Goal: Task Accomplishment & Management: Manage account settings

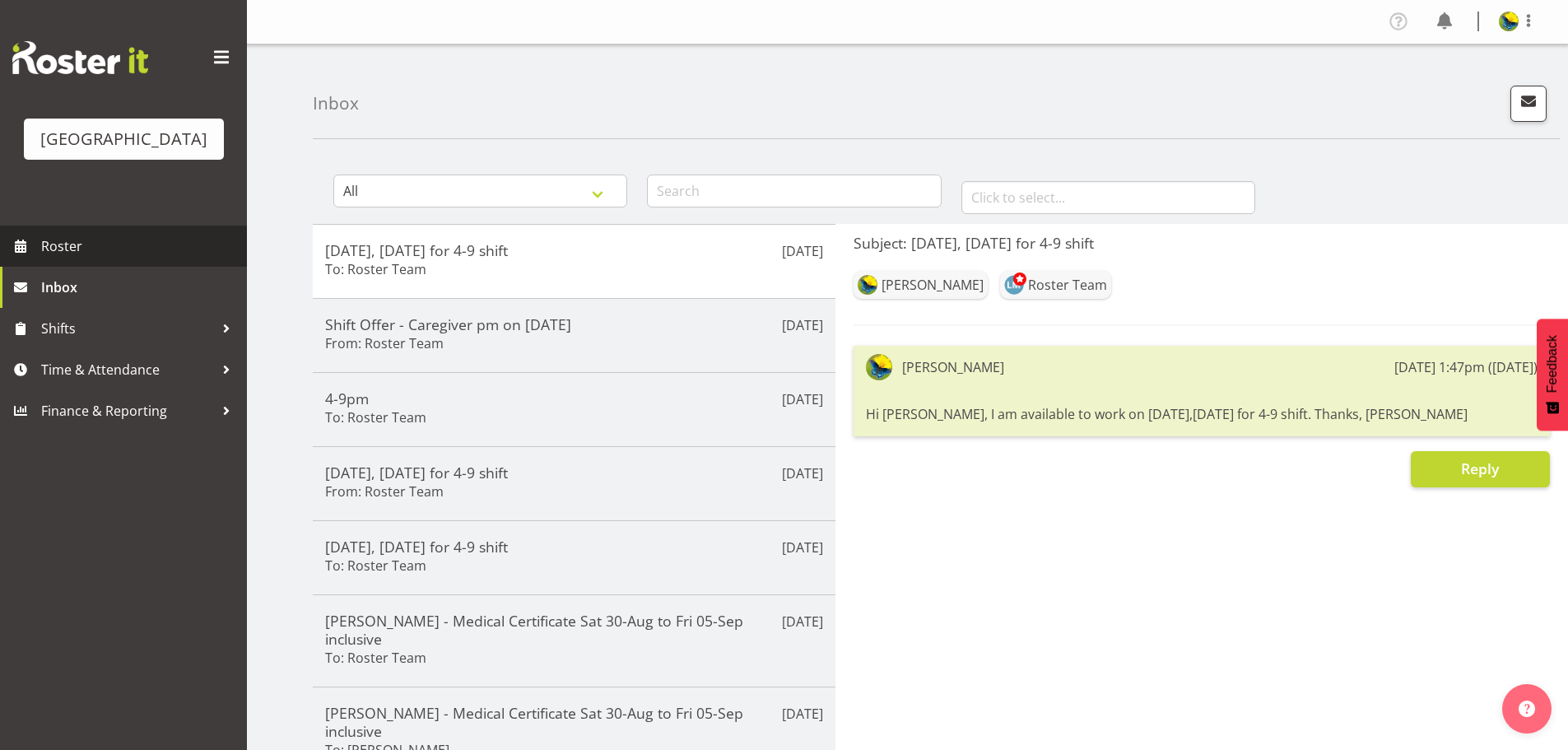
click at [65, 267] on link "Roster" at bounding box center [124, 247] width 247 height 42
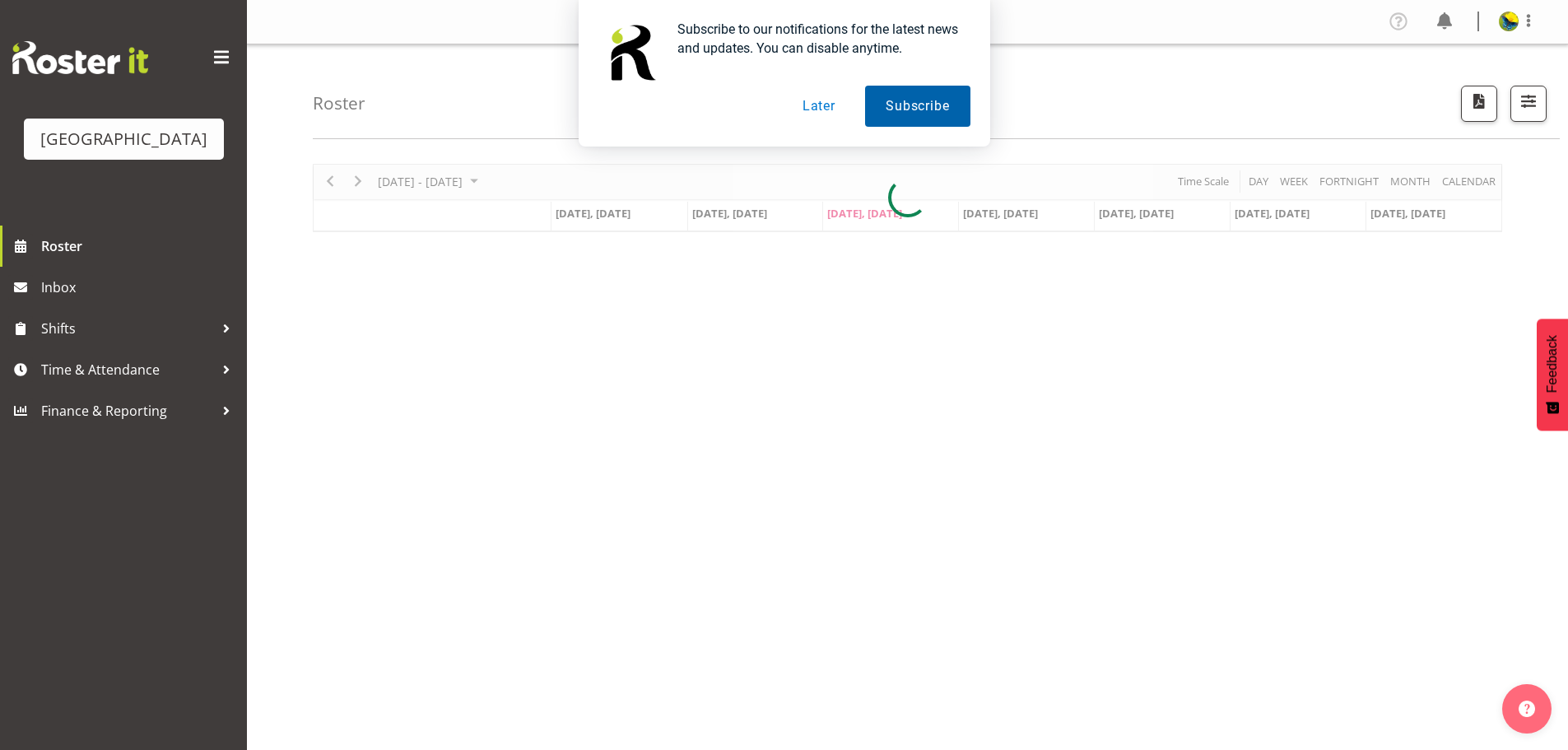
click at [883, 117] on button "Subscribe" at bounding box center [918, 107] width 105 height 42
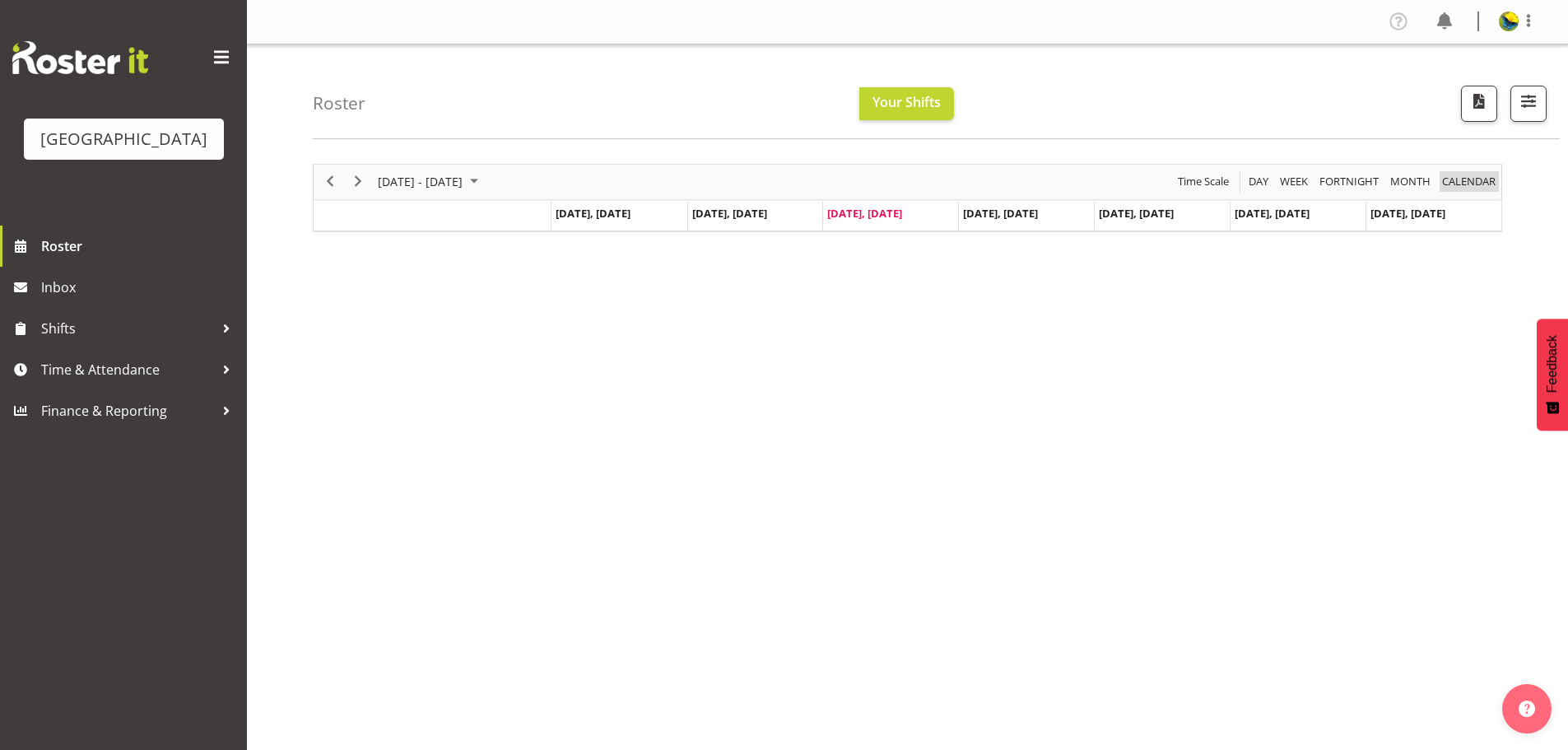
click at [1469, 192] on span "calendar" at bounding box center [1469, 181] width 57 height 21
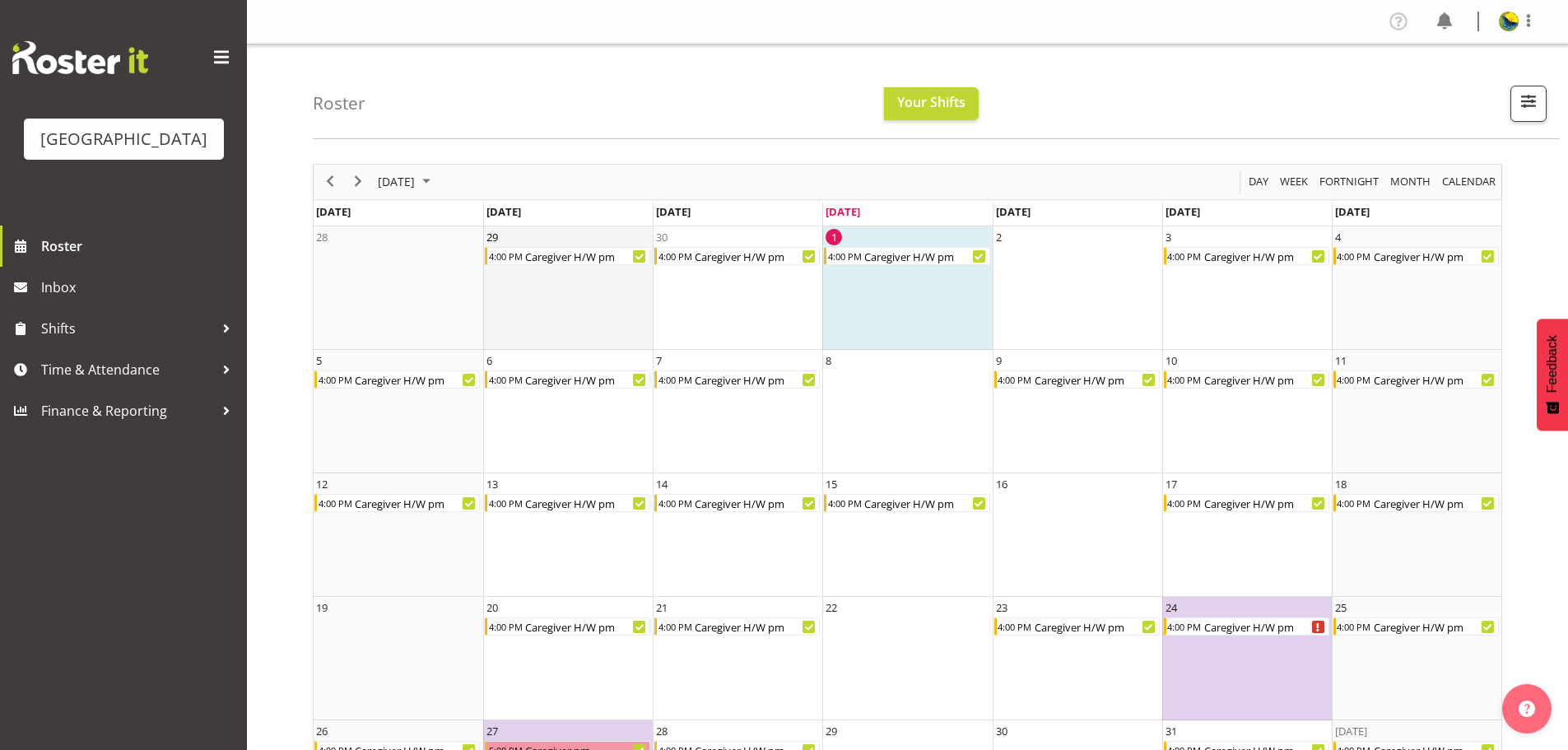
scroll to position [114, 0]
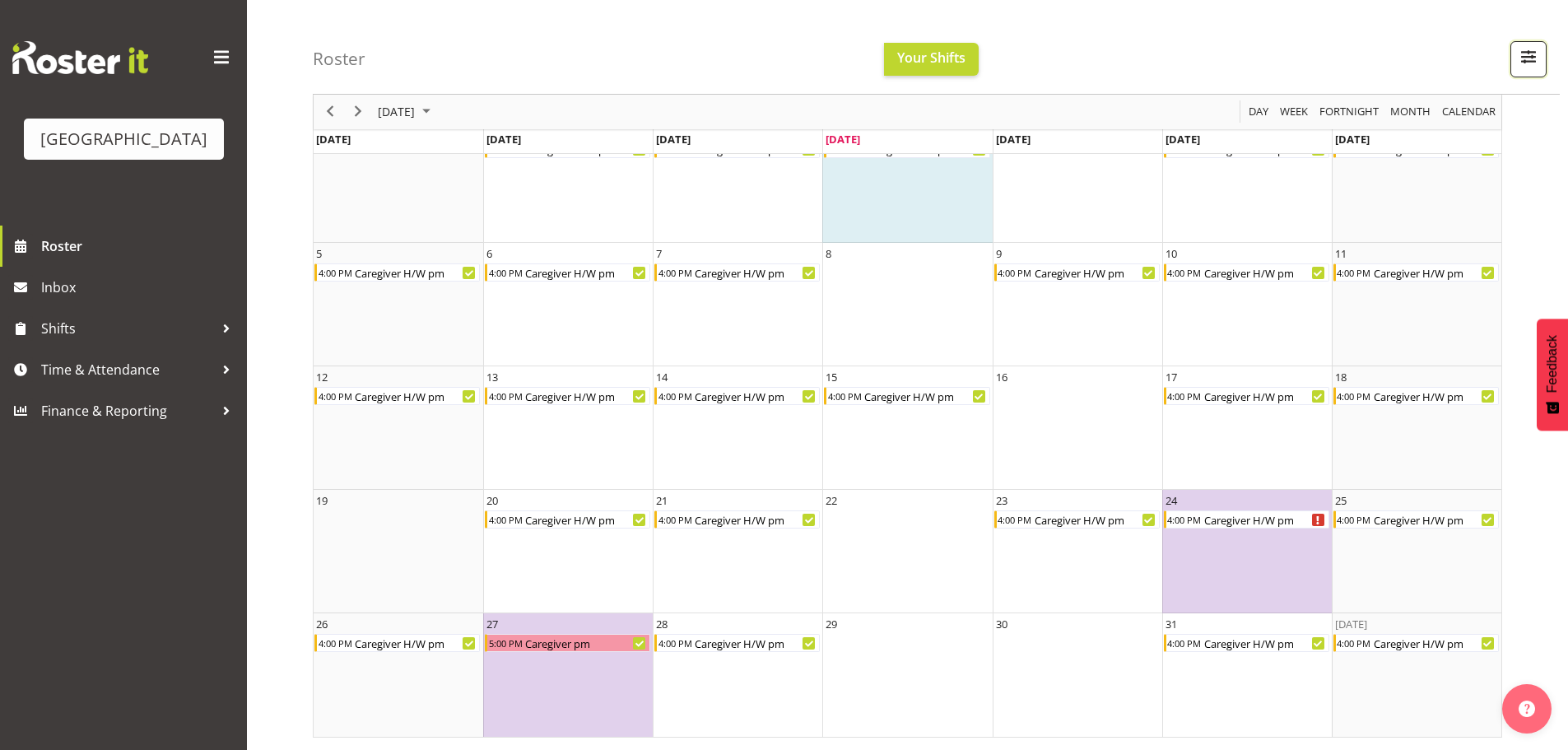
click at [1527, 67] on span "button" at bounding box center [1528, 57] width 22 height 22
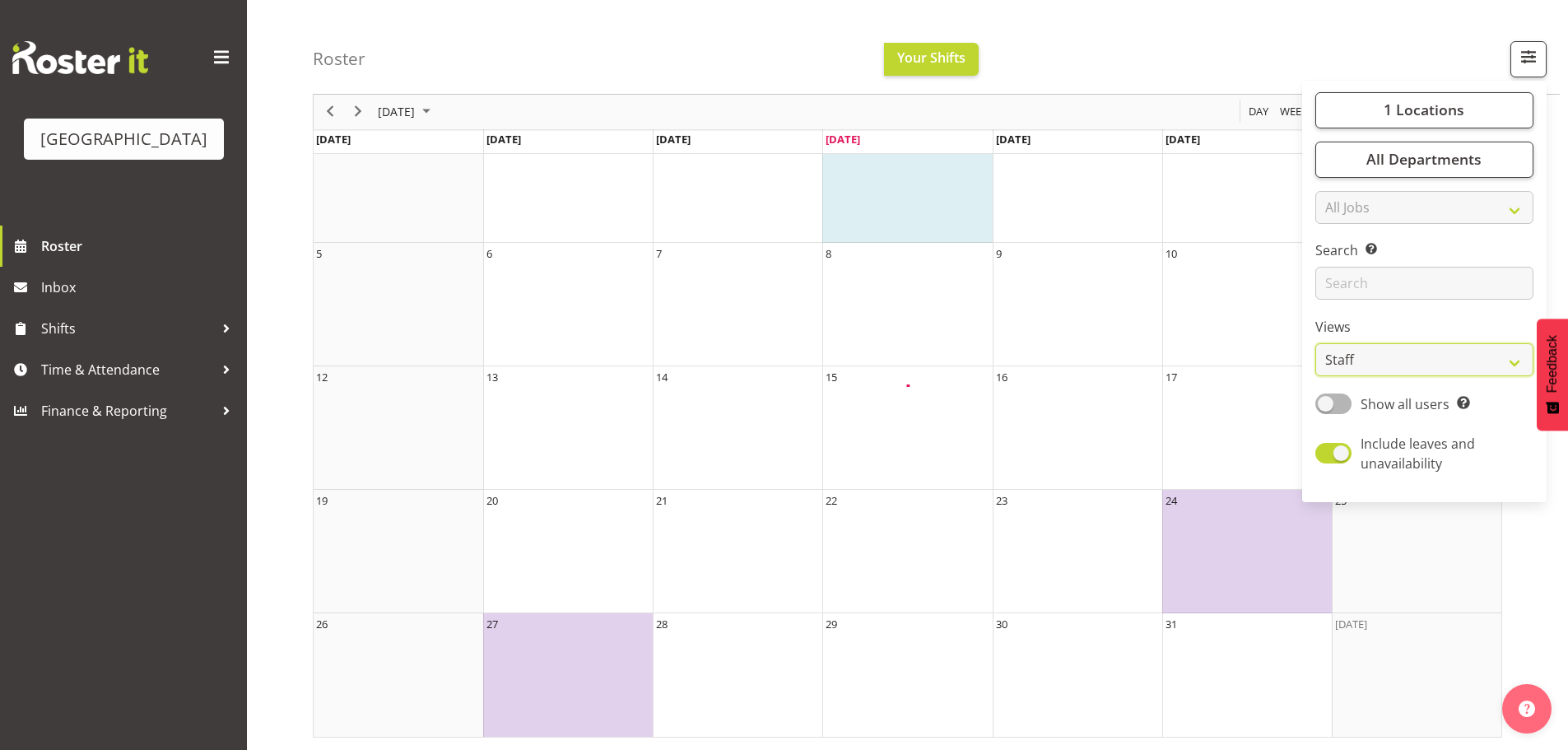
click at [1456, 377] on select "Staff Role Shift - Horizontal Shift - Vertical Staff - Location" at bounding box center [1425, 361] width 218 height 33
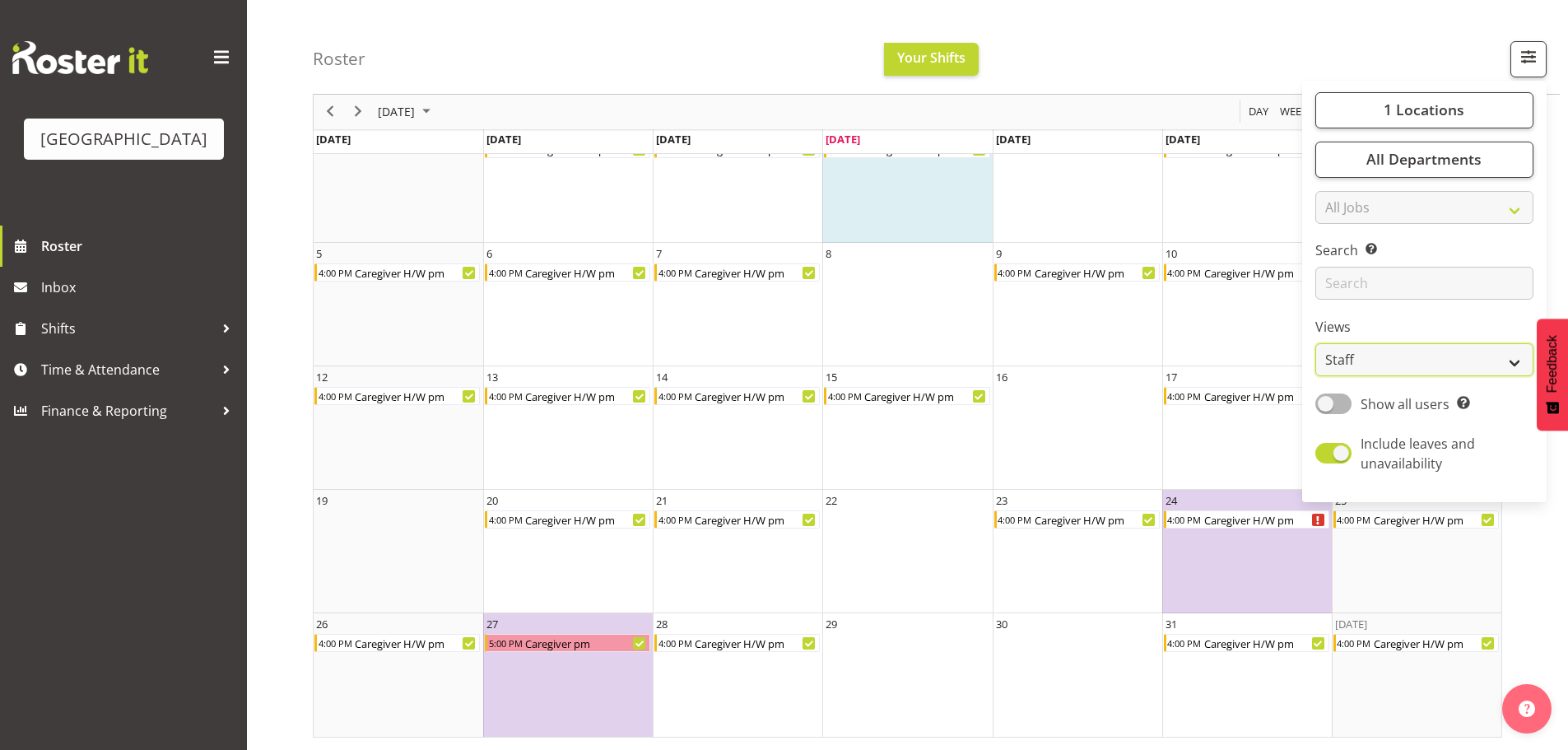
select select "shiftH"
click at [1316, 377] on select "Staff Role Shift - Horizontal Shift - Vertical Staff - Location" at bounding box center [1425, 361] width 218 height 33
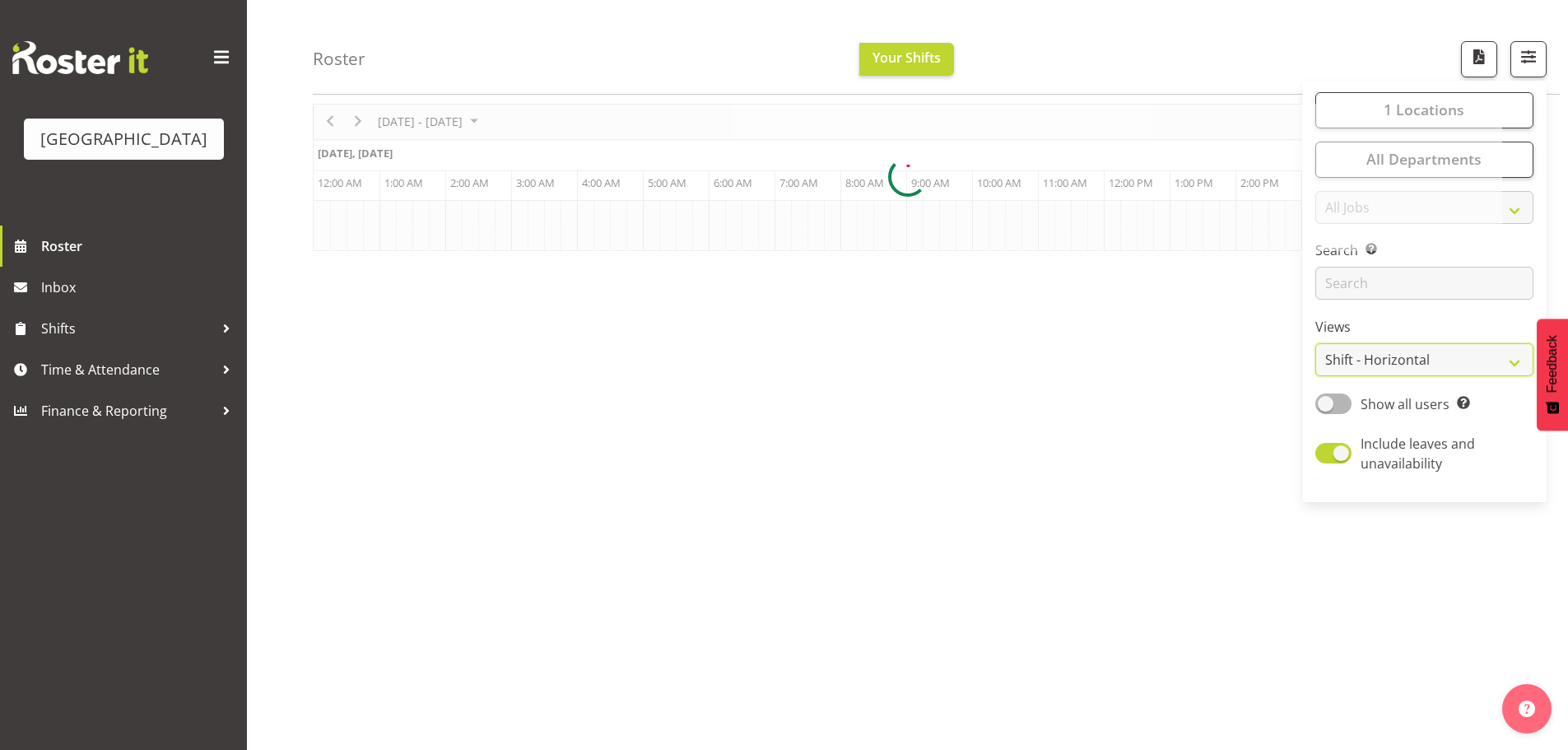
scroll to position [68, 0]
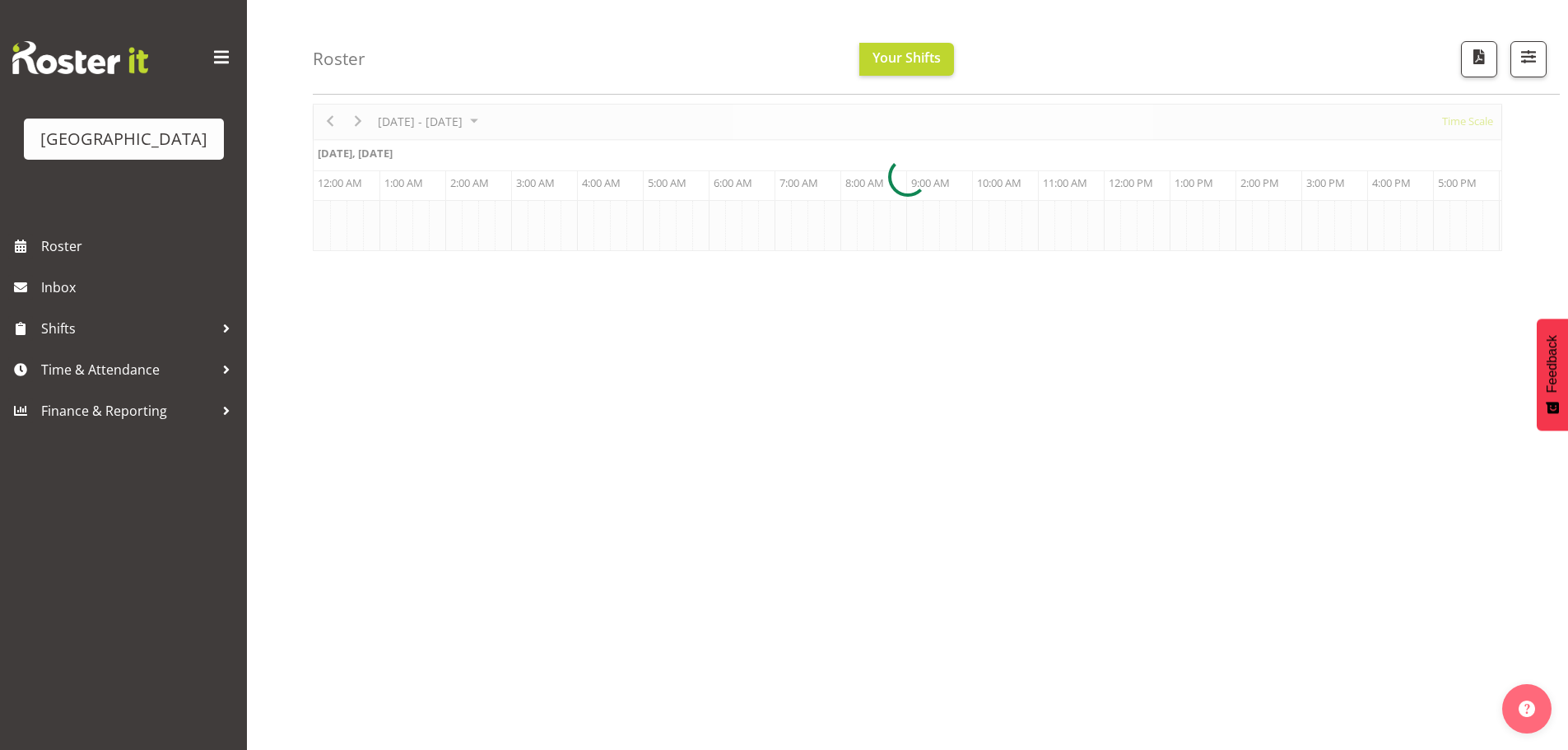
scroll to position [0, 3161]
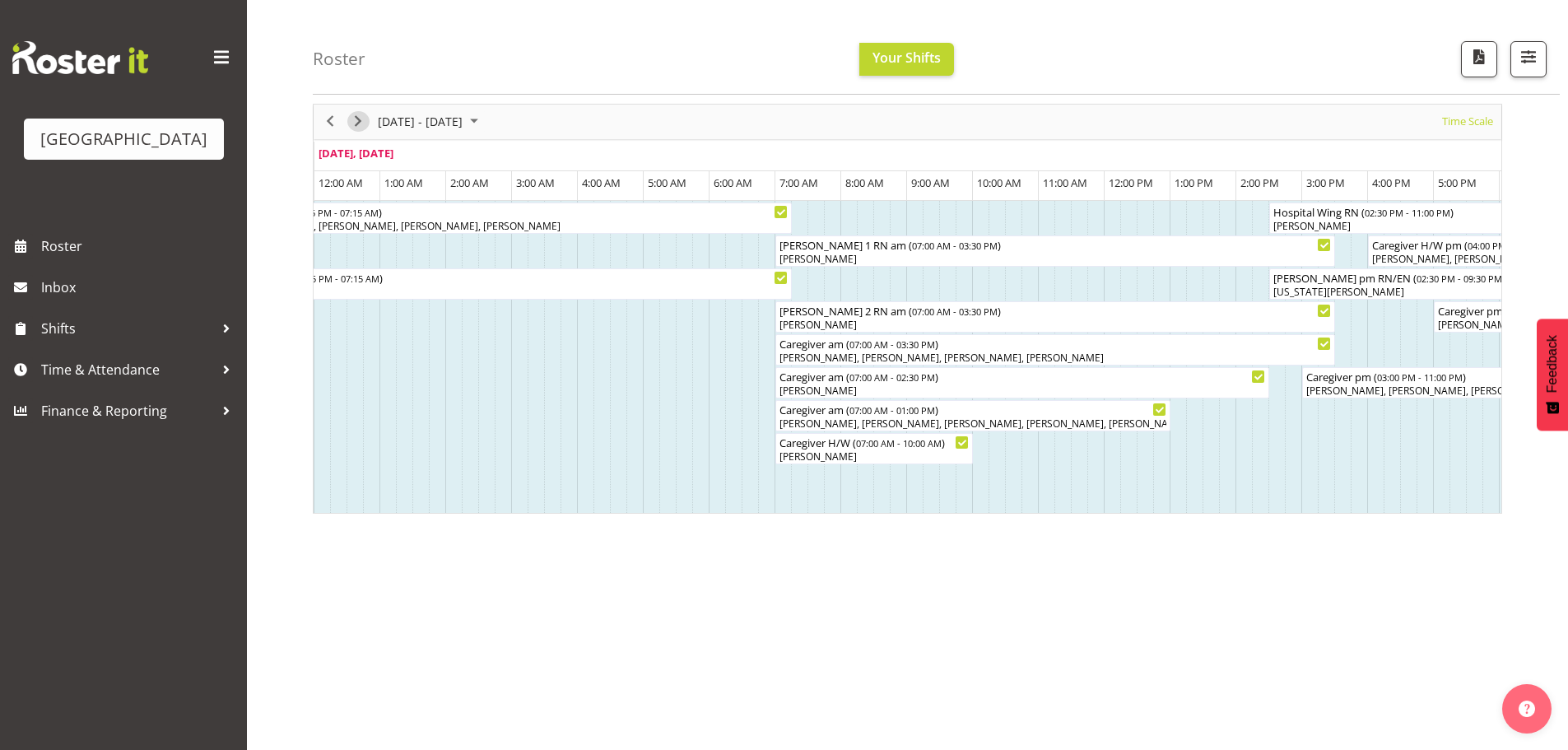
click at [359, 120] on span "Next" at bounding box center [358, 122] width 20 height 21
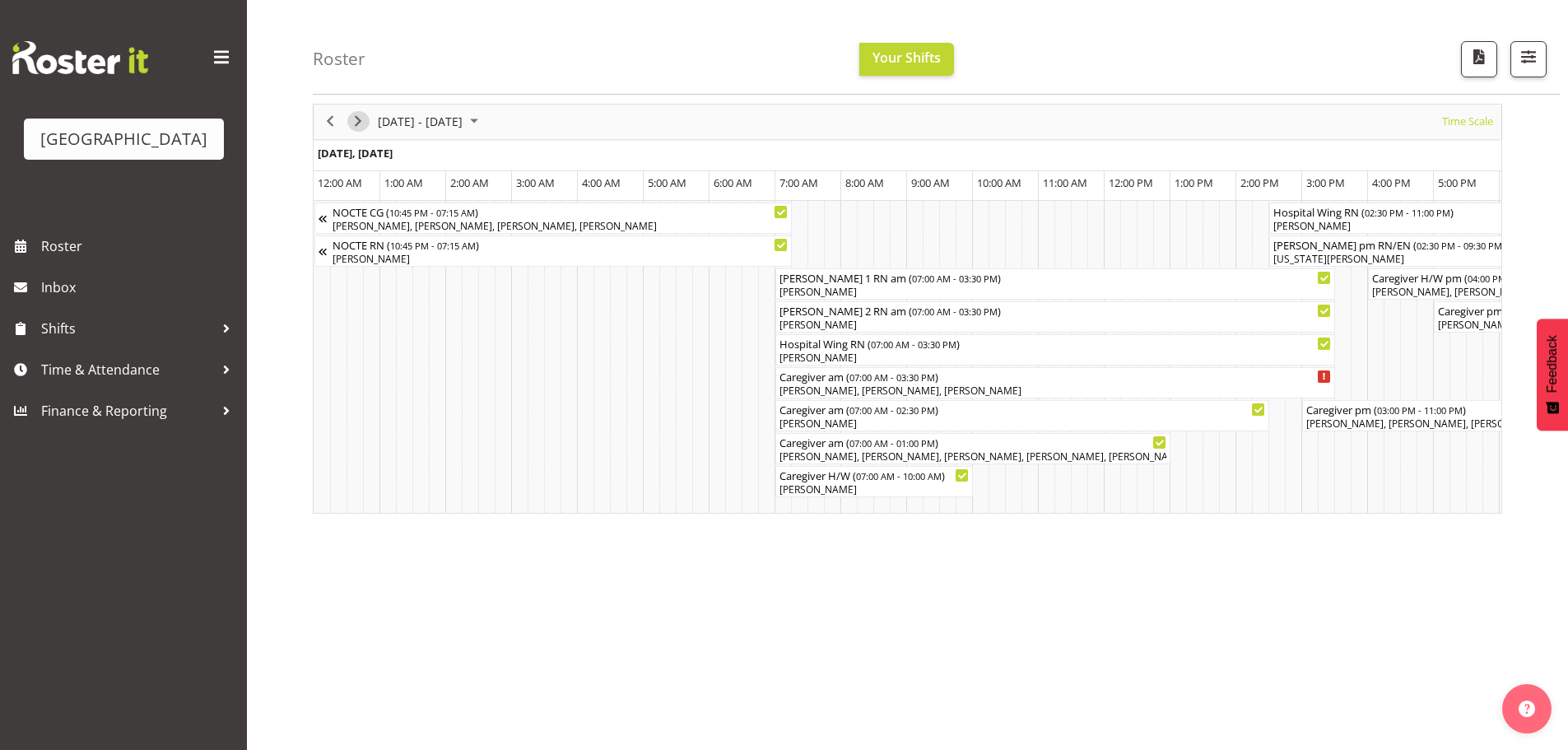
click at [359, 120] on span "Next" at bounding box center [358, 122] width 20 height 21
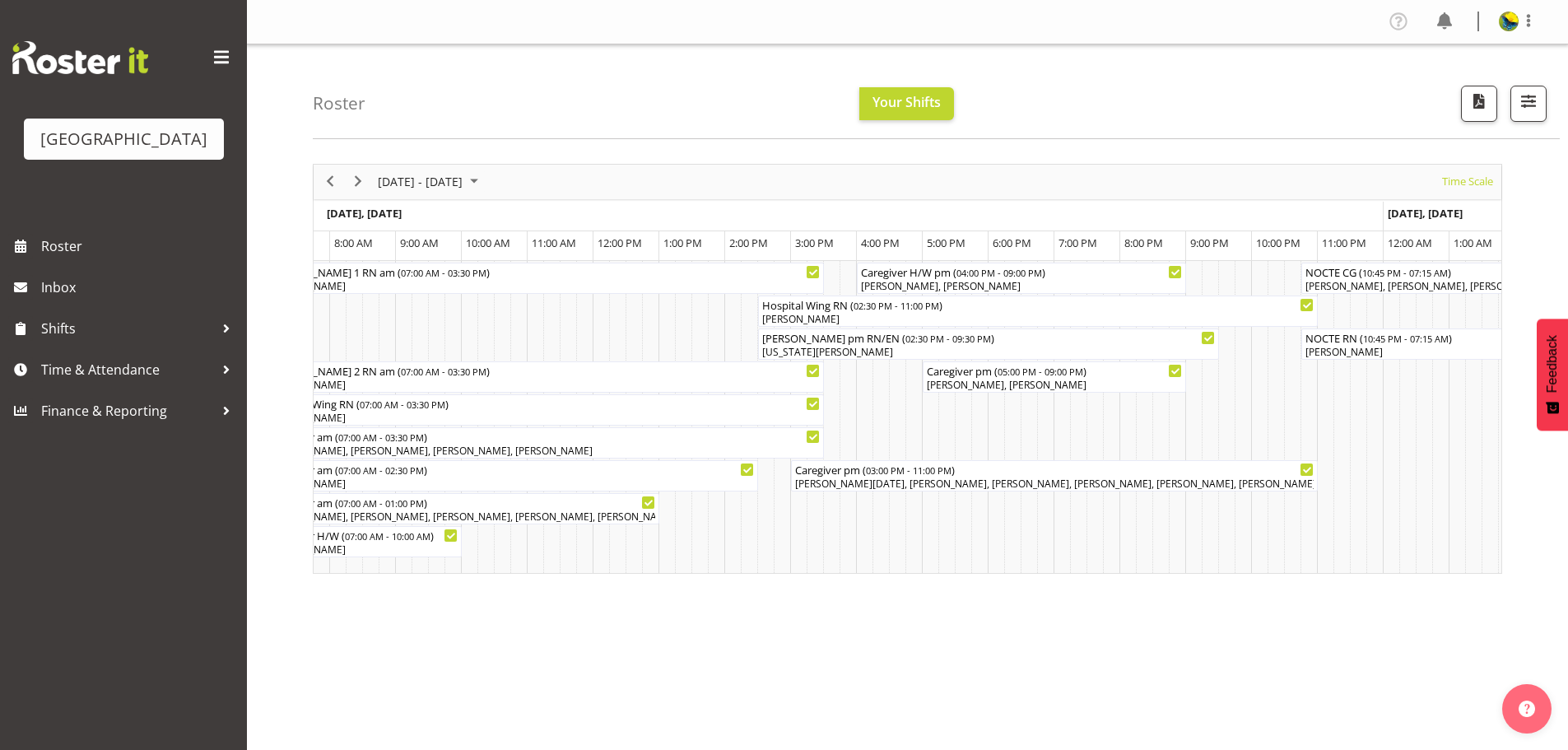
scroll to position [0, 5261]
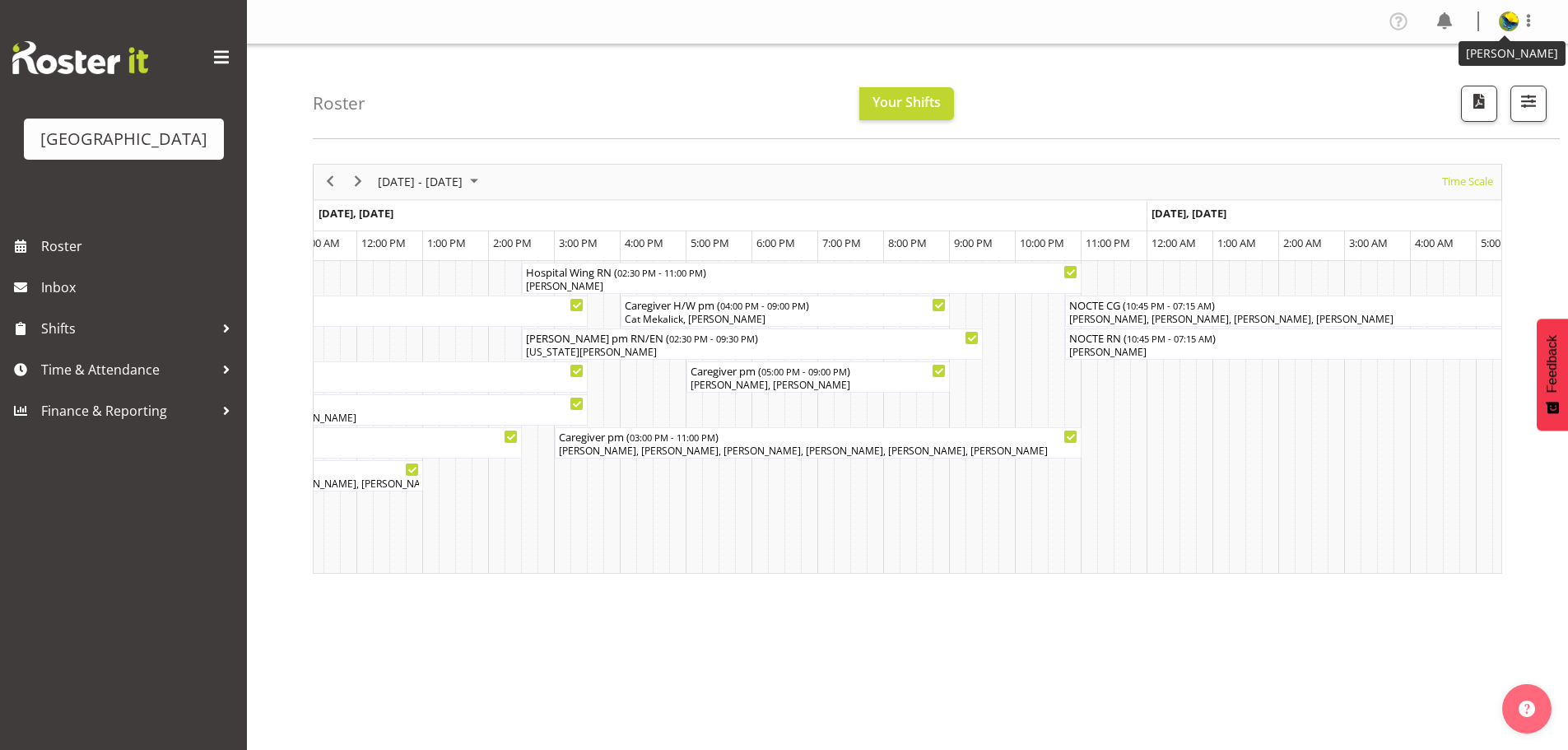
click at [1507, 26] on img at bounding box center [1509, 21] width 20 height 20
click at [1453, 101] on link "Log Out" at bounding box center [1458, 86] width 158 height 29
